Goal: Task Accomplishment & Management: Manage account settings

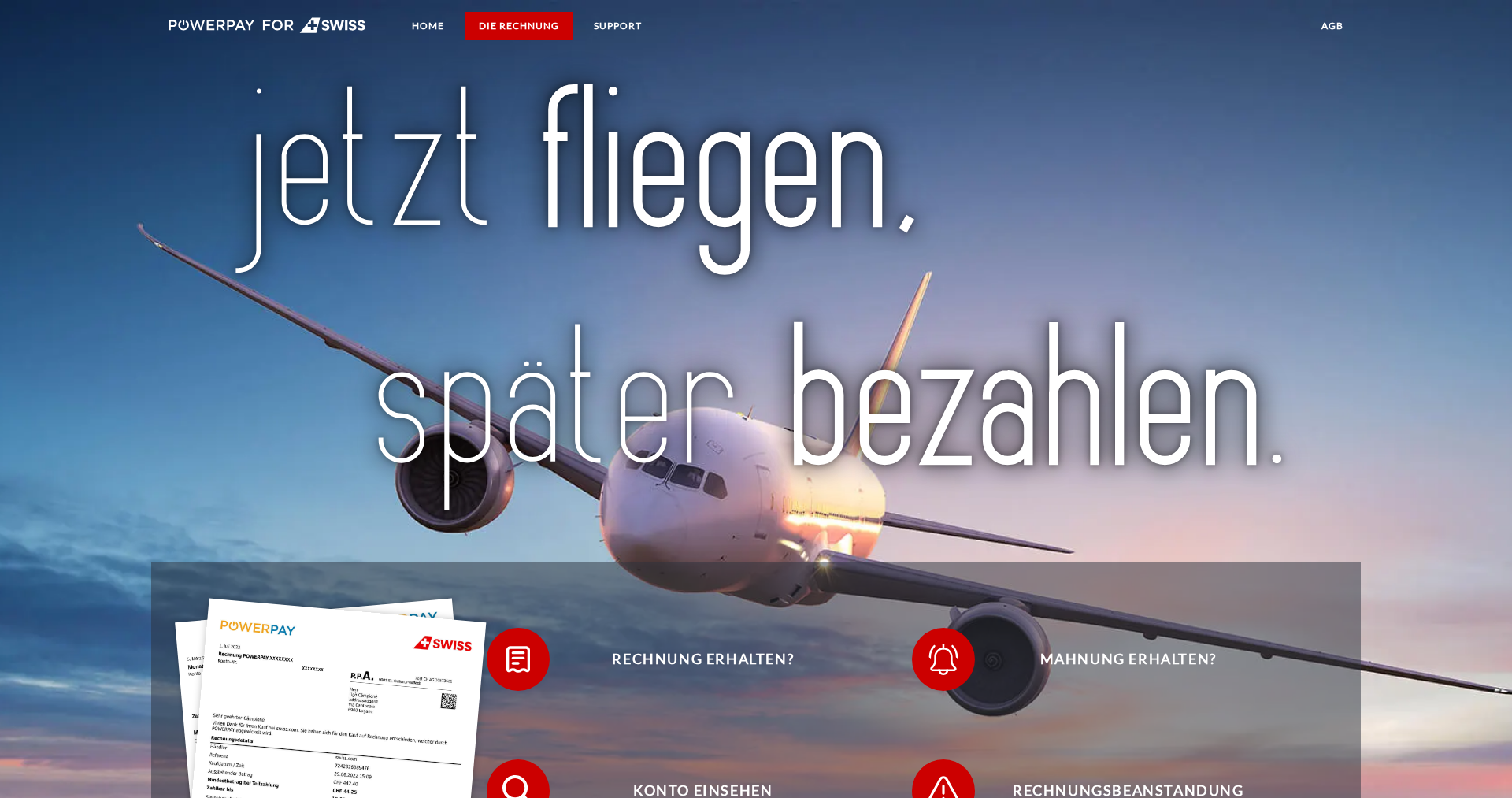
click at [525, 19] on link "DIE RECHNUNG" at bounding box center [518, 26] width 107 height 28
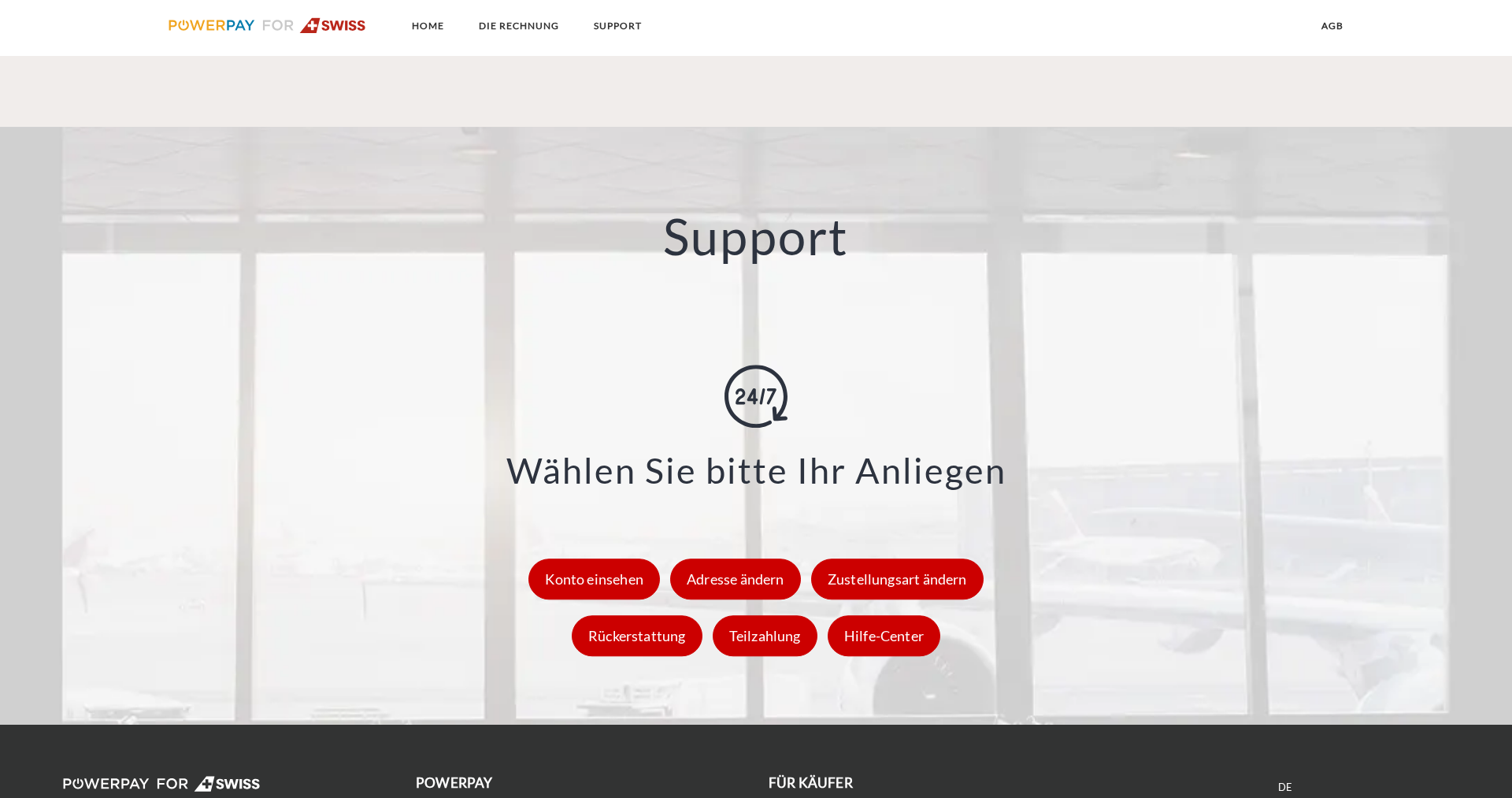
scroll to position [2157, 0]
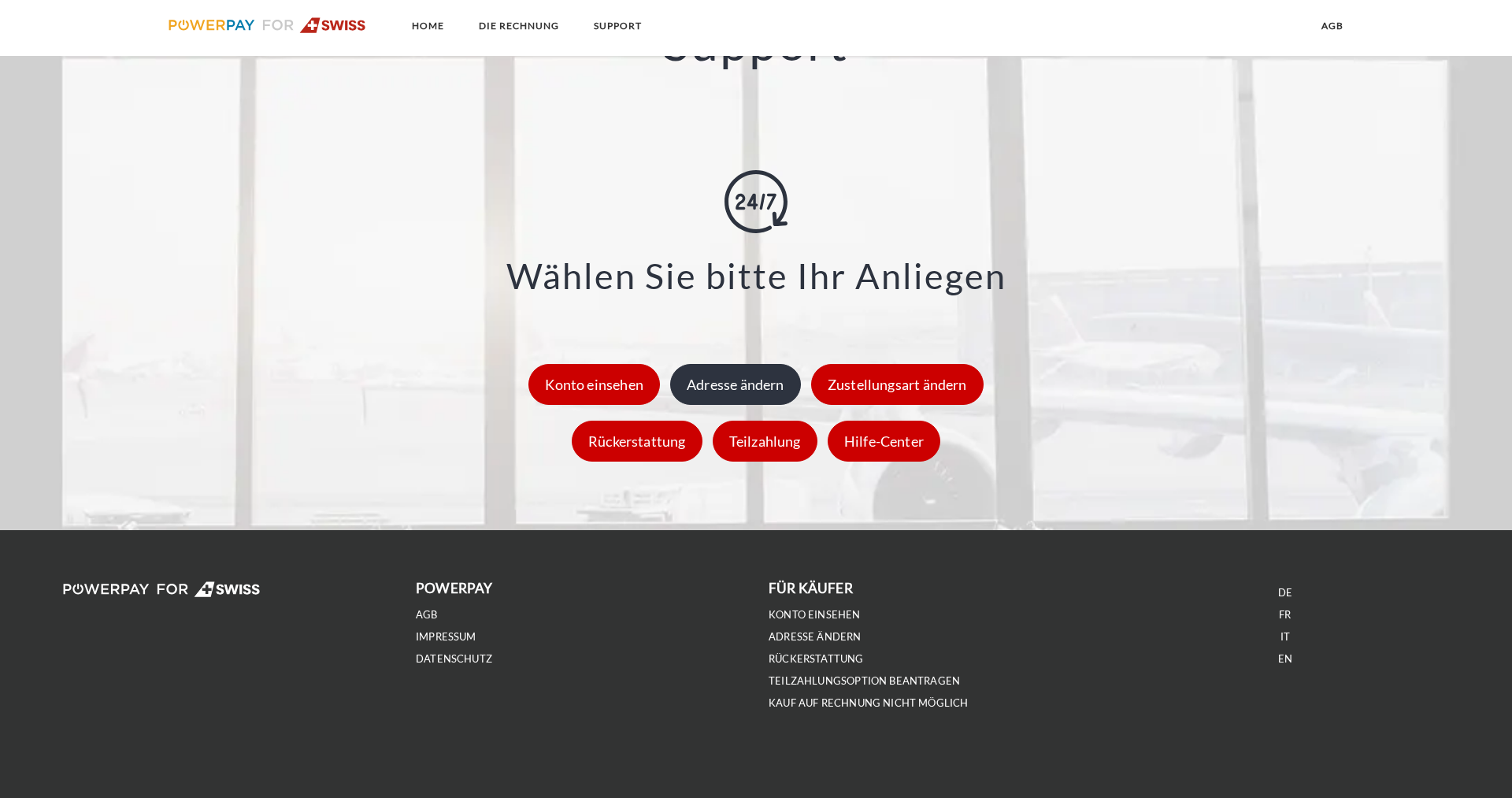
click at [708, 391] on div "Adresse ändern" at bounding box center [736, 384] width 131 height 41
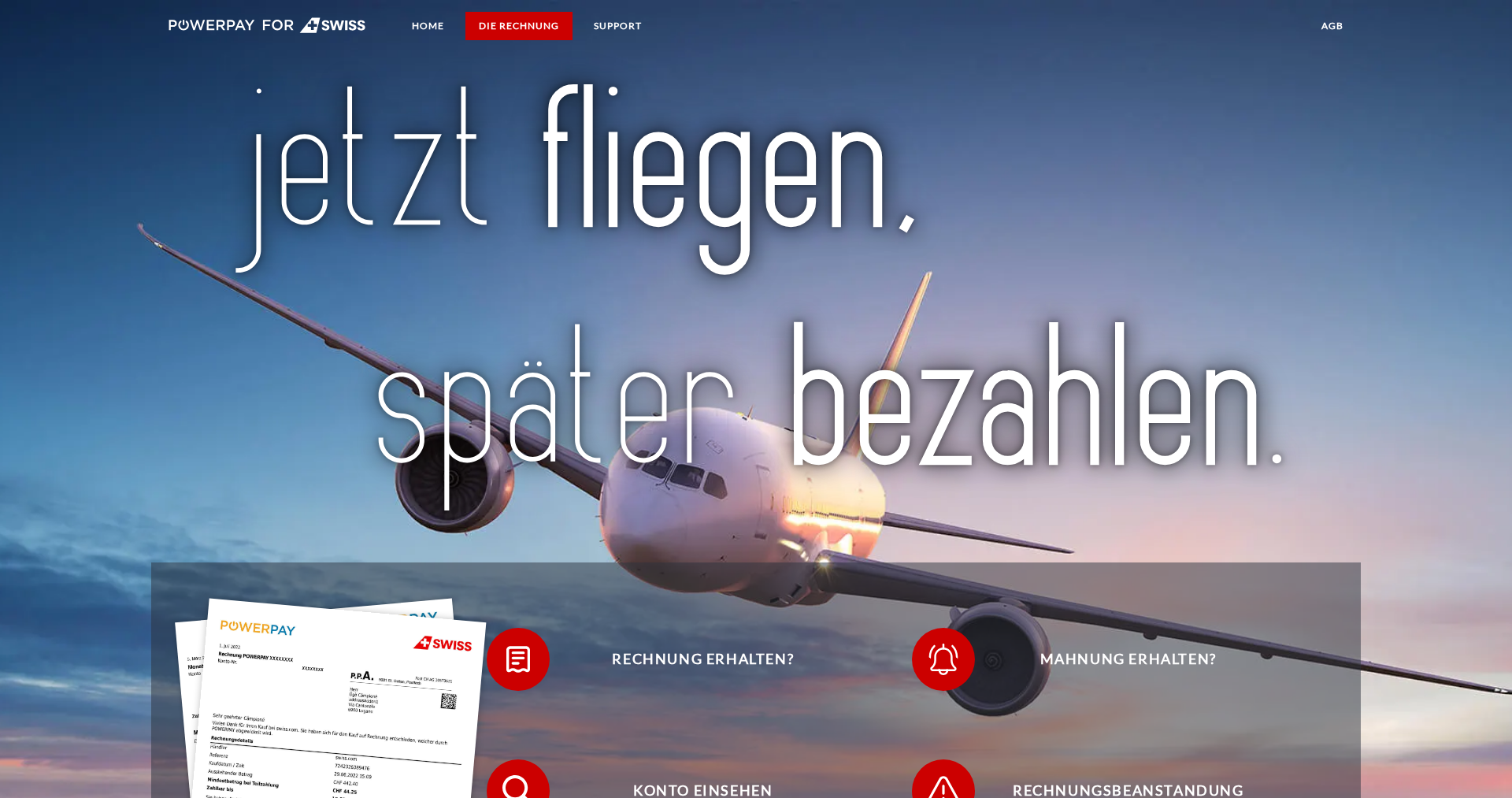
click at [513, 26] on link "DIE RECHNUNG" at bounding box center [518, 26] width 107 height 28
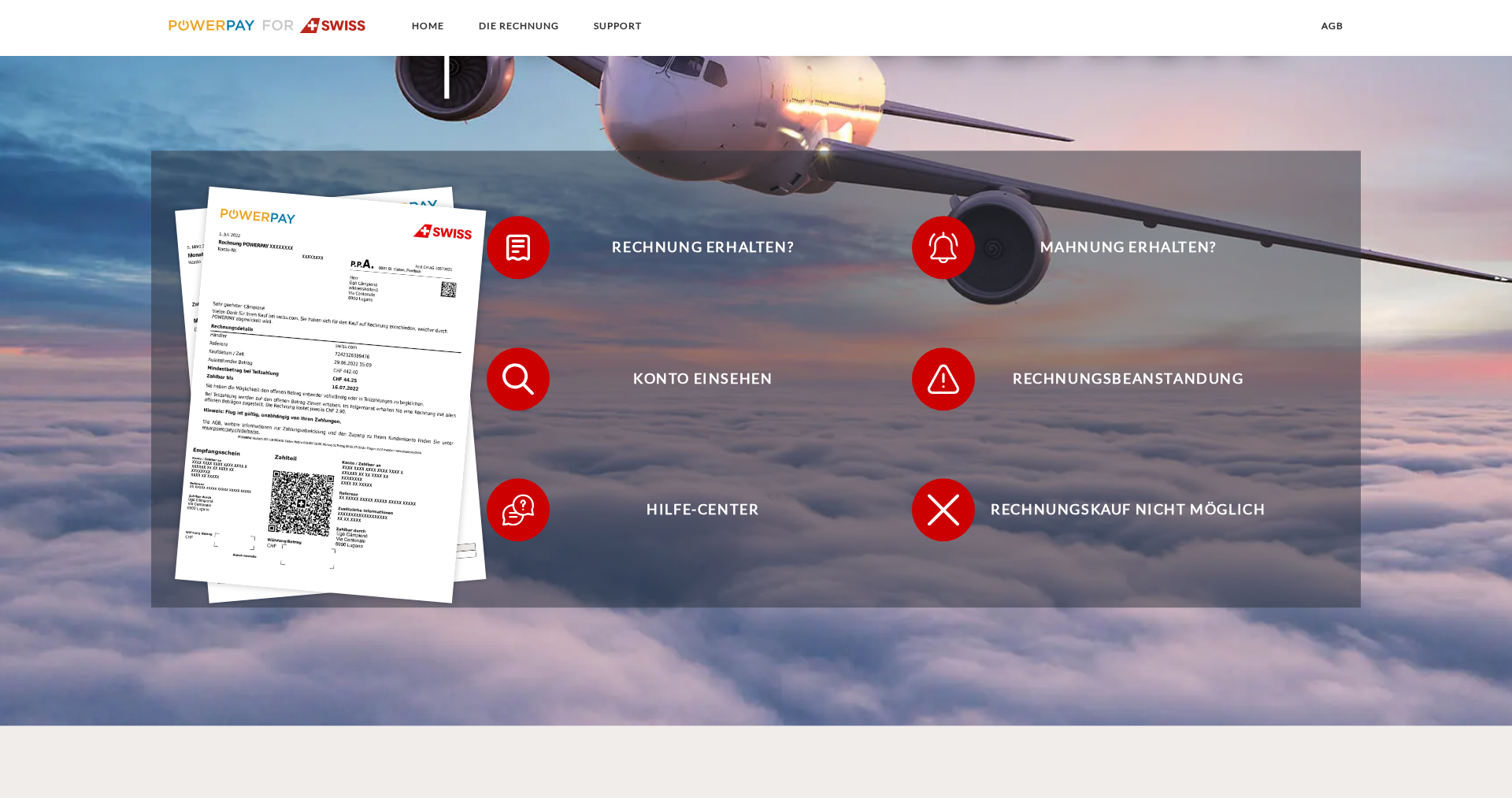
scroll to position [414, 0]
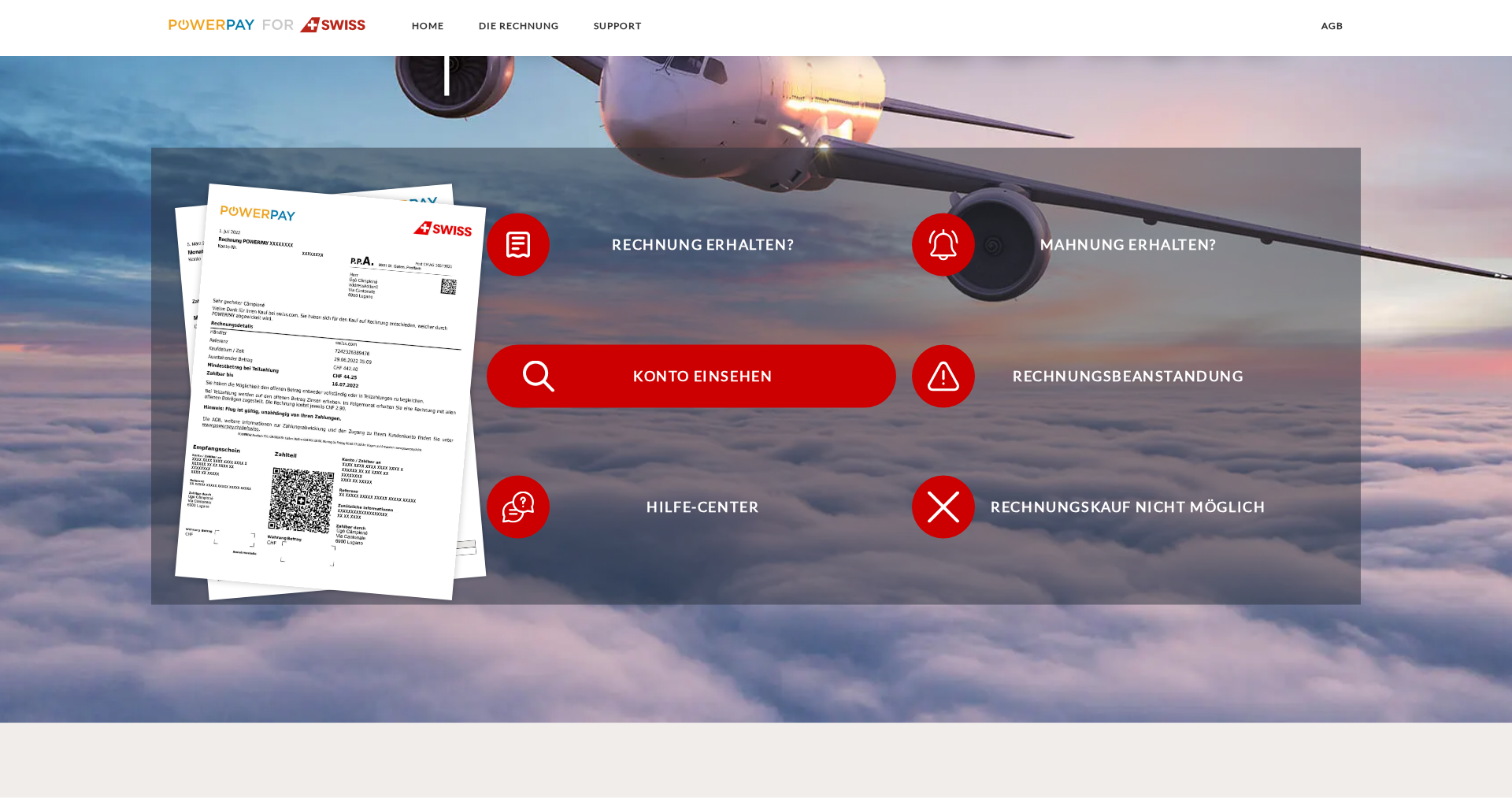
click at [693, 377] on span "Konto einsehen" at bounding box center [703, 376] width 386 height 63
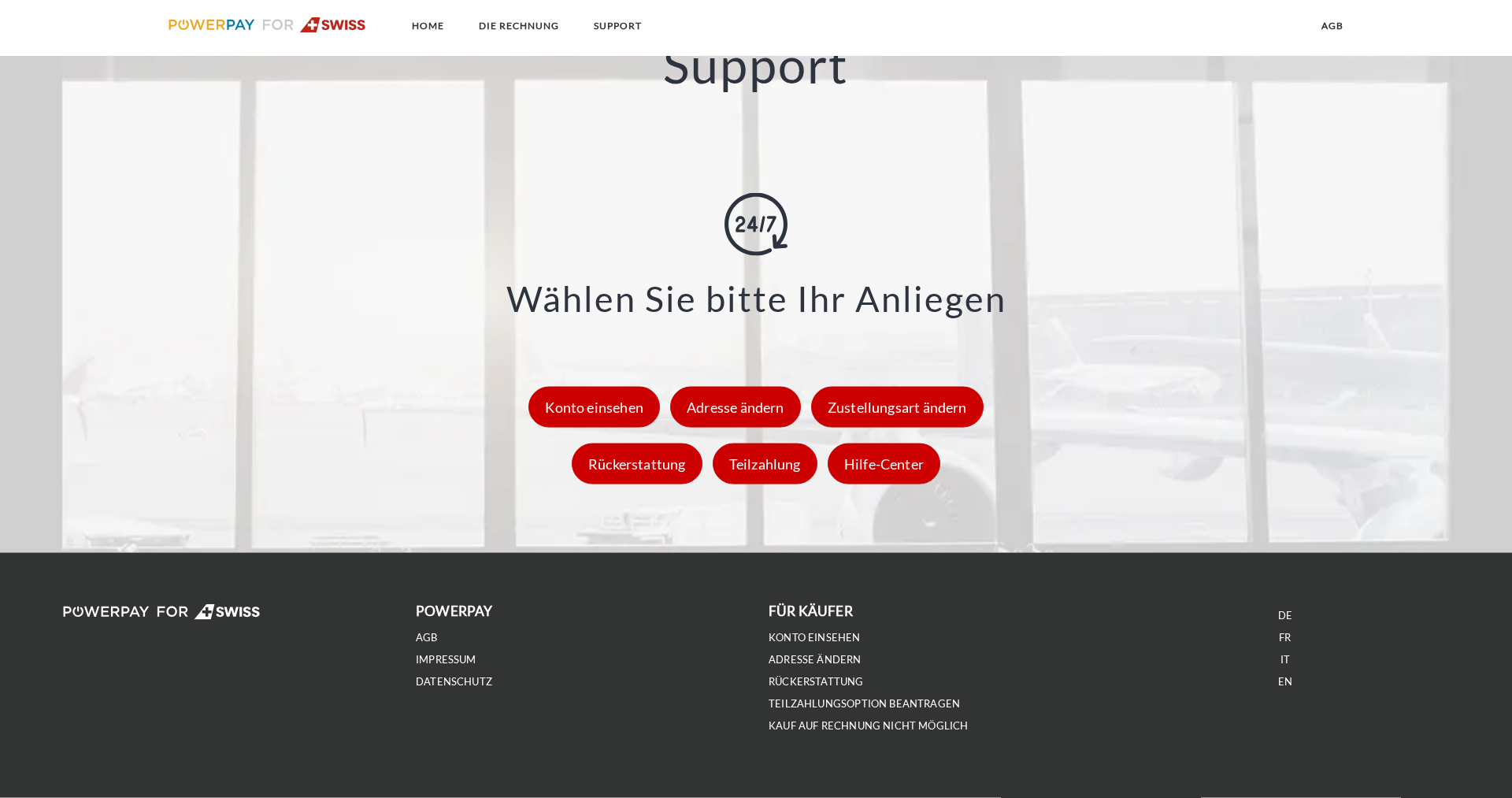
scroll to position [2157, 0]
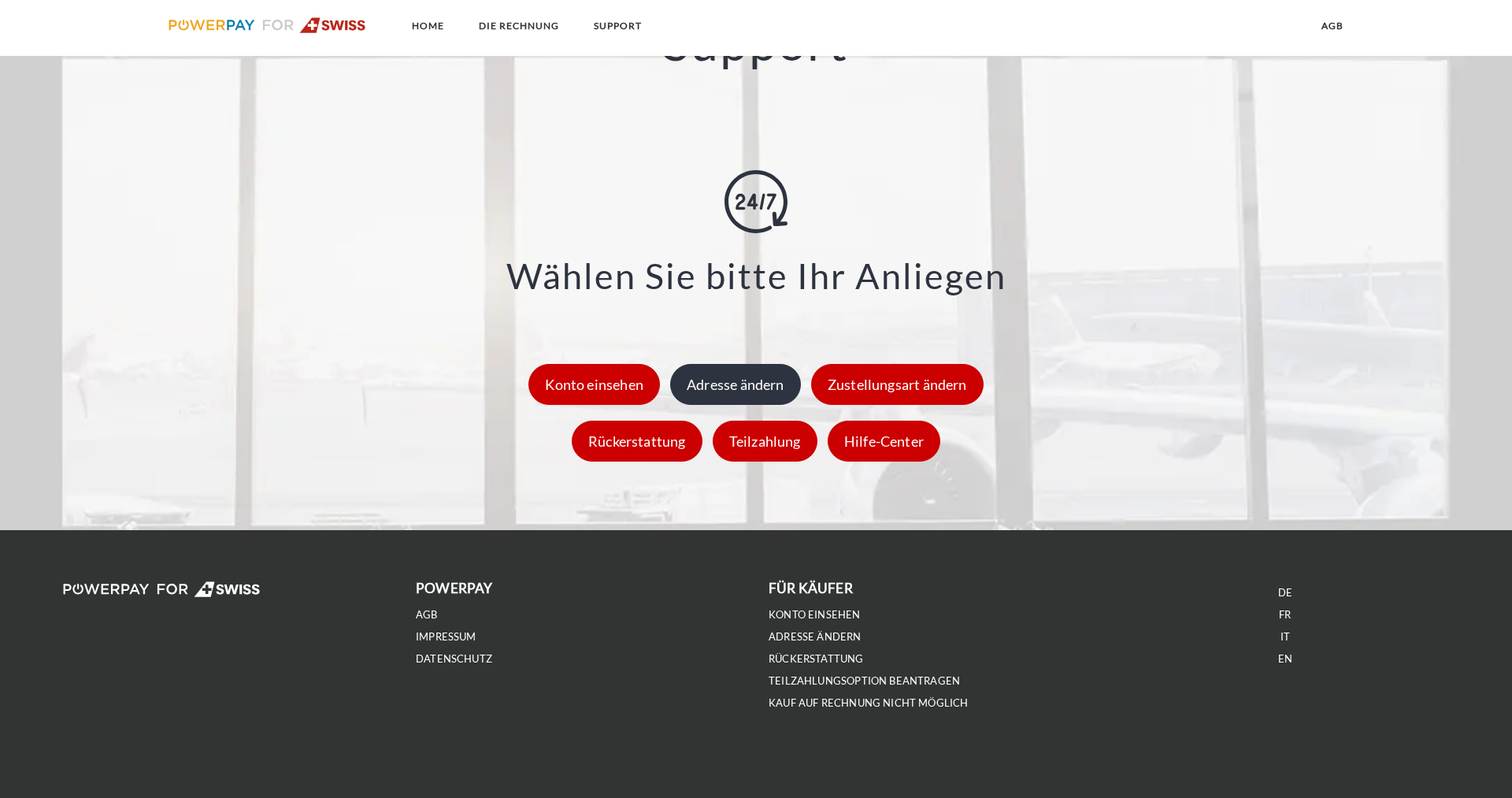
click at [732, 384] on div "Adresse ändern" at bounding box center [736, 384] width 131 height 41
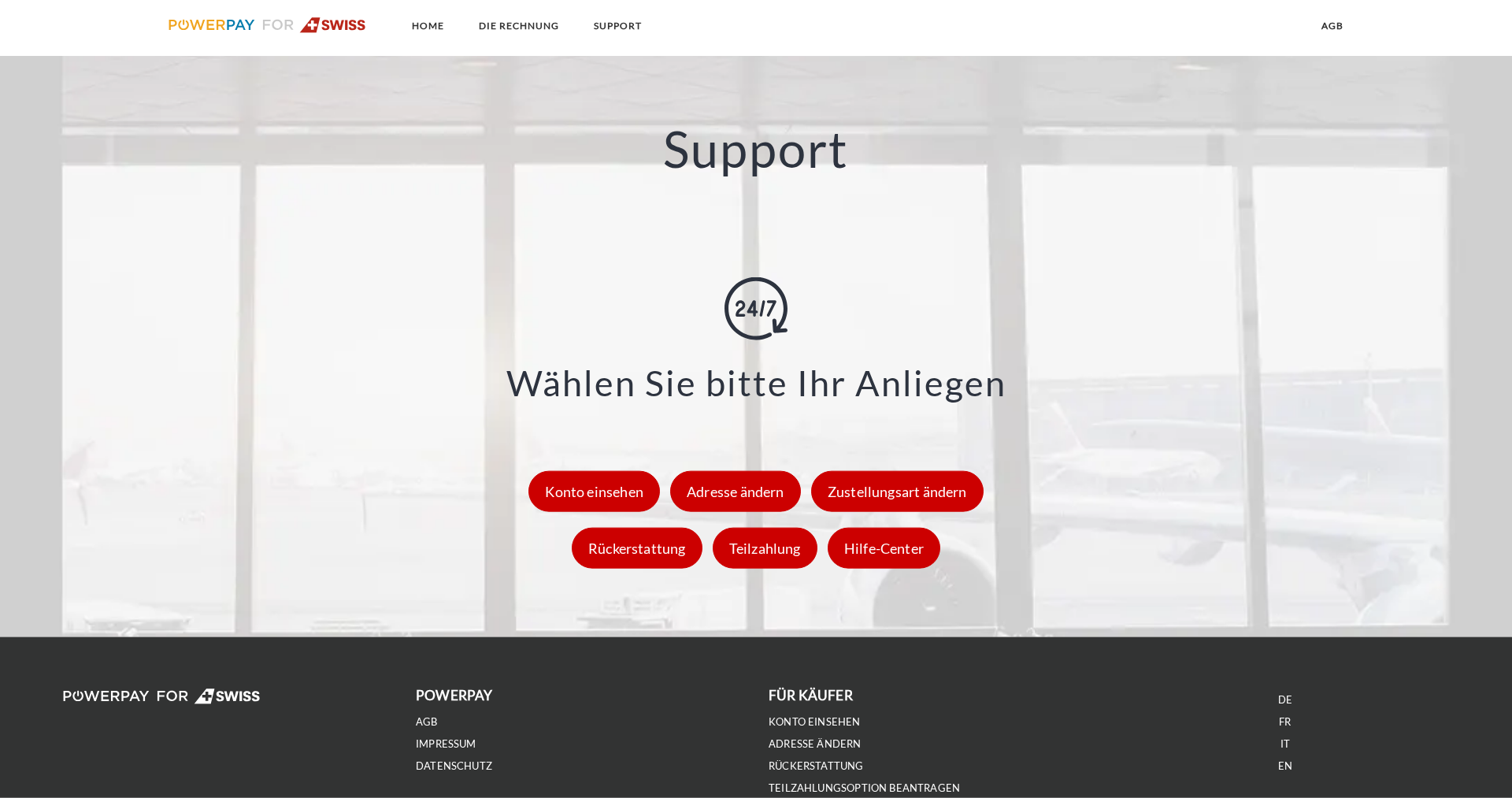
scroll to position [2090, 0]
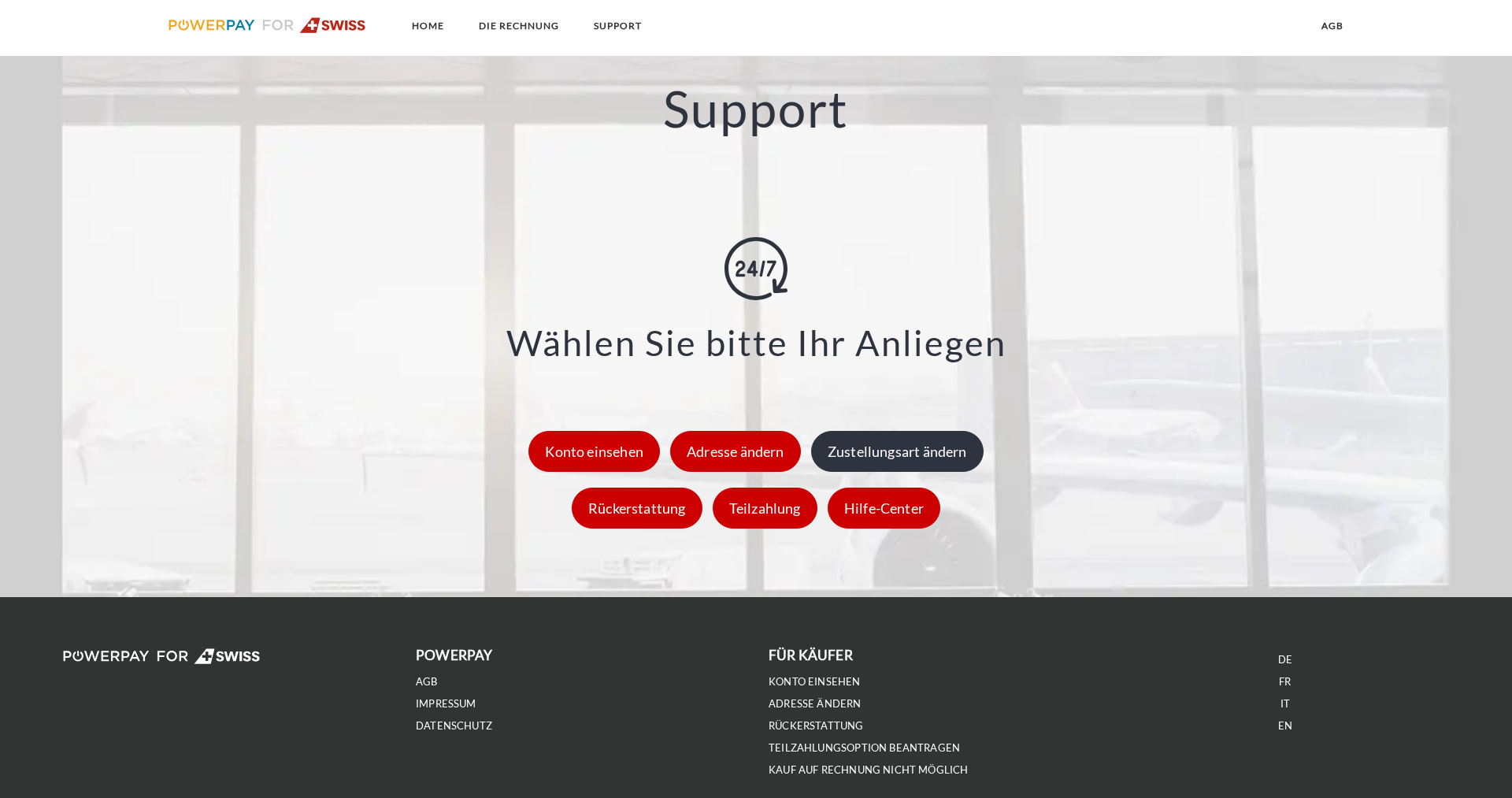
click at [911, 455] on div "Zustellungsart ändern" at bounding box center [897, 452] width 172 height 41
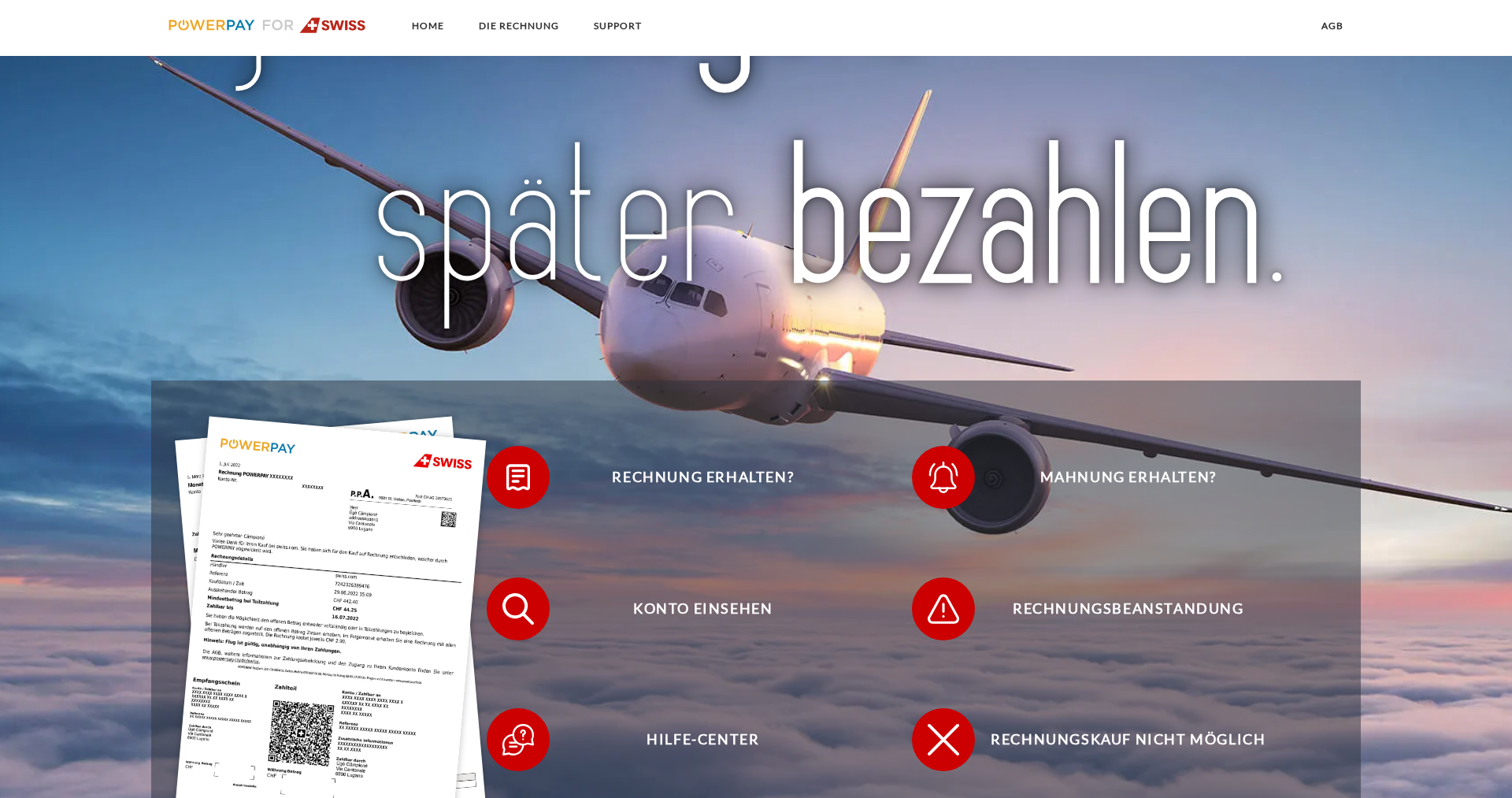
scroll to position [322, 0]
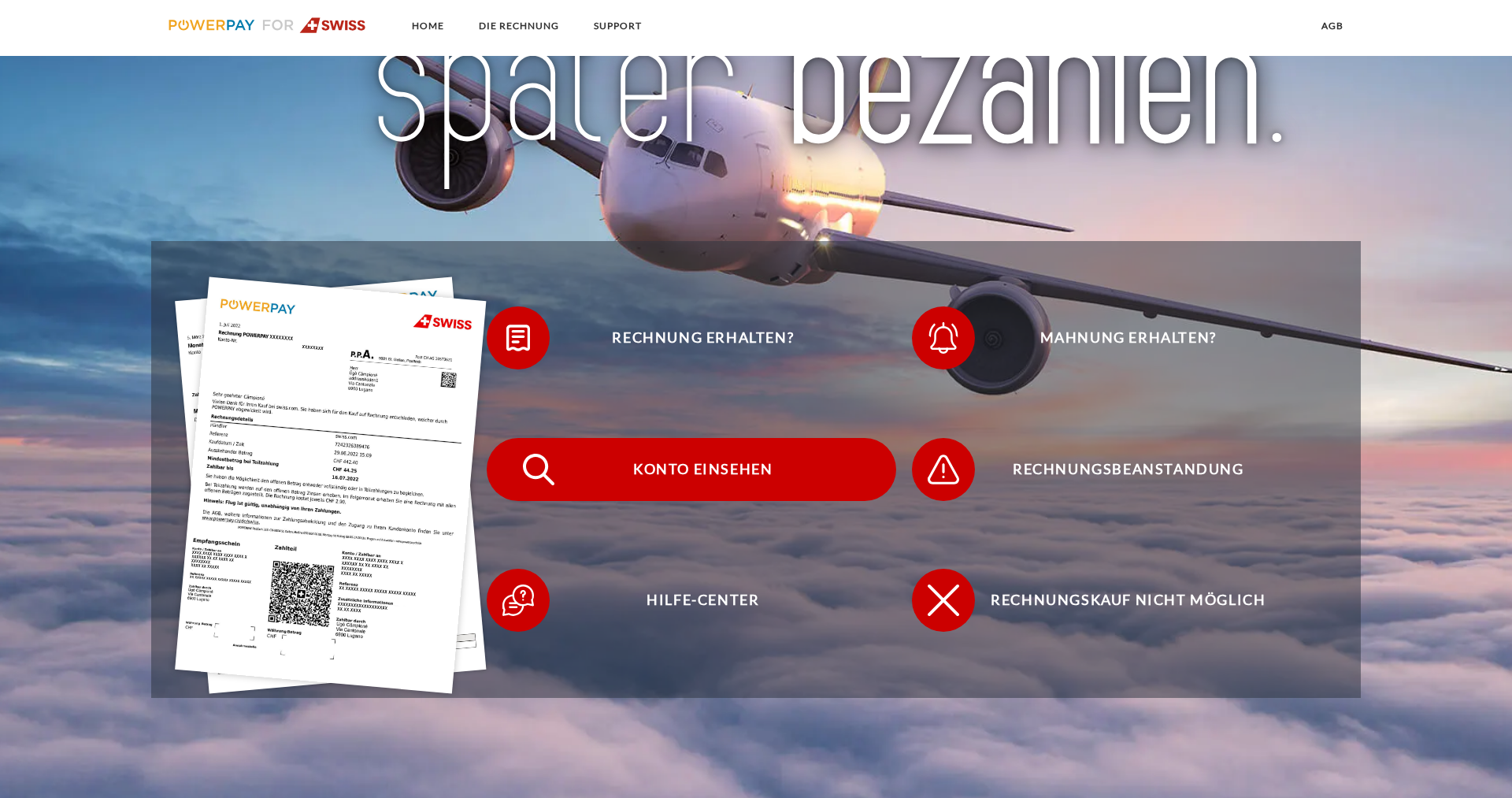
click at [713, 467] on span "Konto einsehen" at bounding box center [703, 469] width 386 height 63
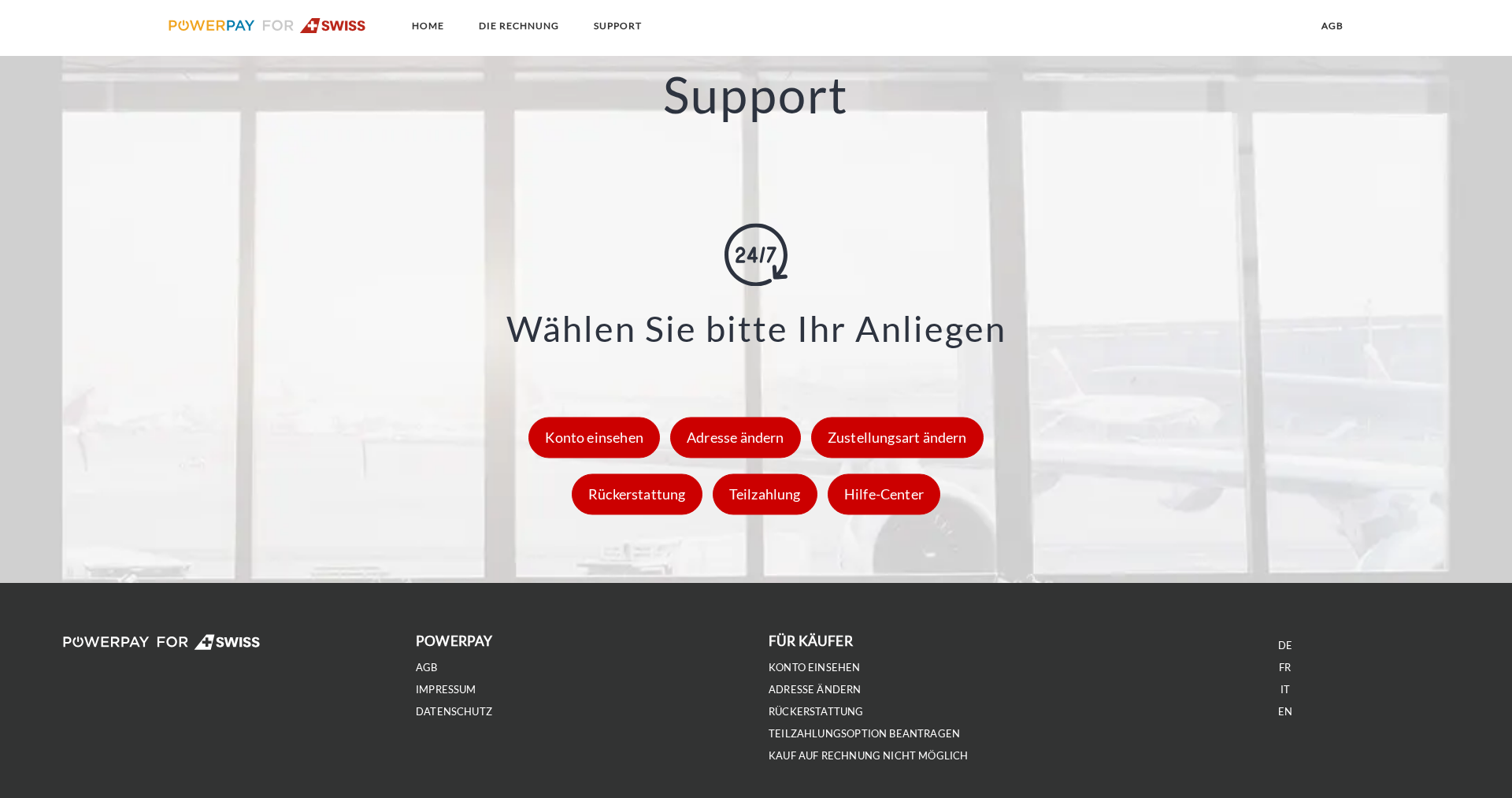
scroll to position [2157, 0]
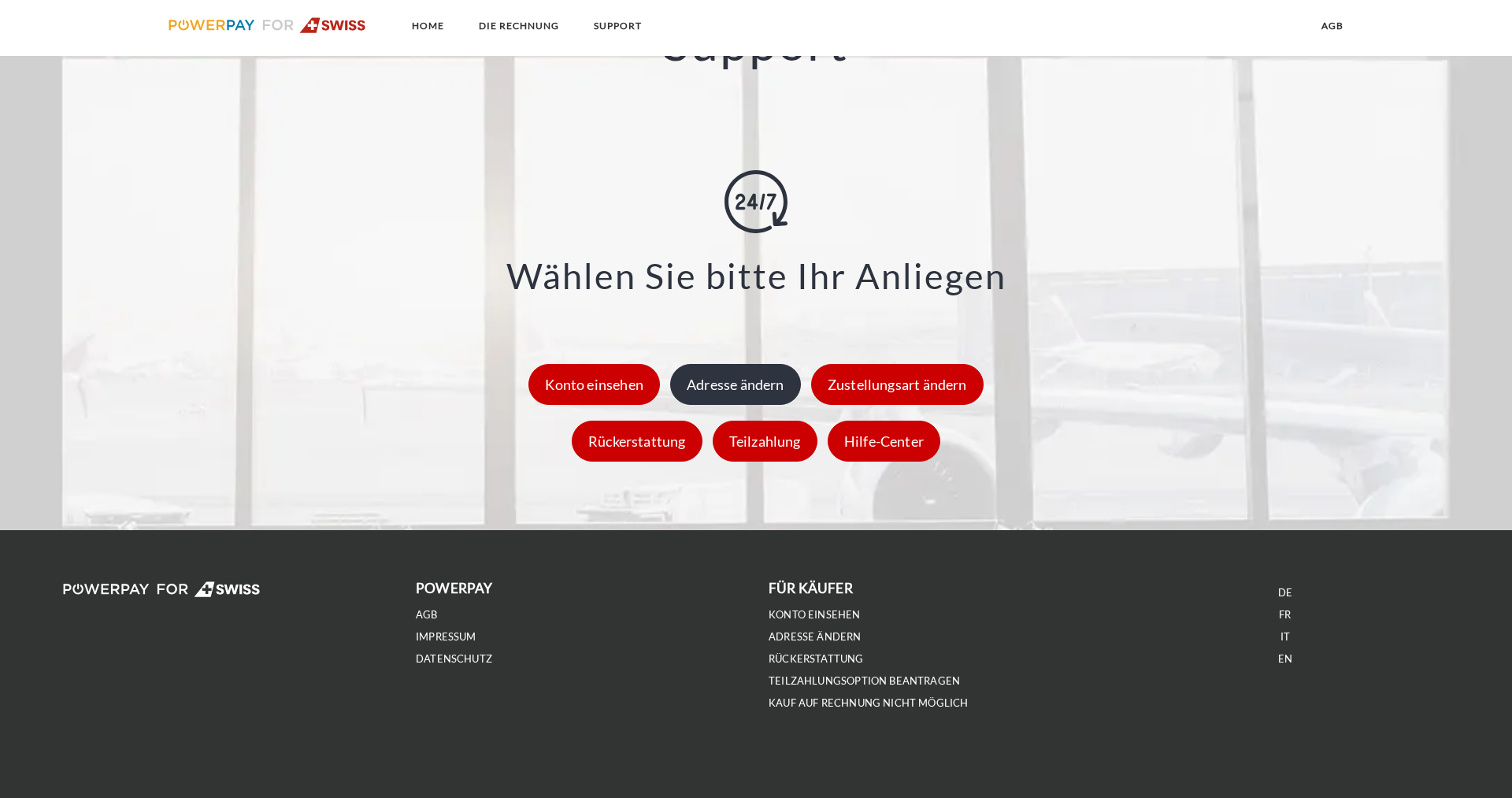
click at [751, 395] on div "Adresse ändern" at bounding box center [736, 384] width 131 height 41
